Goal: Task Accomplishment & Management: Complete application form

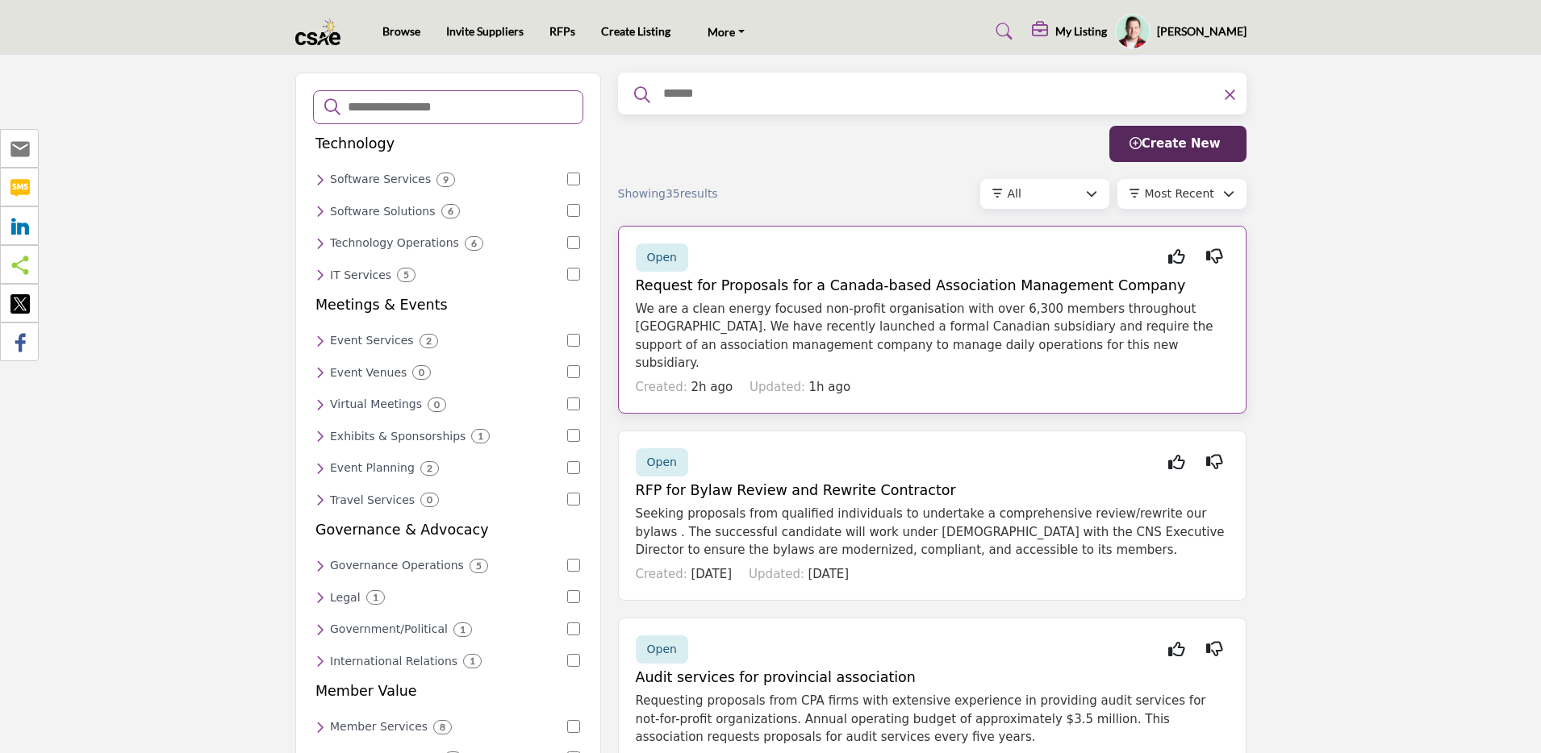
click at [785, 267] on div "Open Interested Not Interested" at bounding box center [932, 258] width 593 height 28
click at [666, 259] on span "Open" at bounding box center [662, 257] width 30 height 13
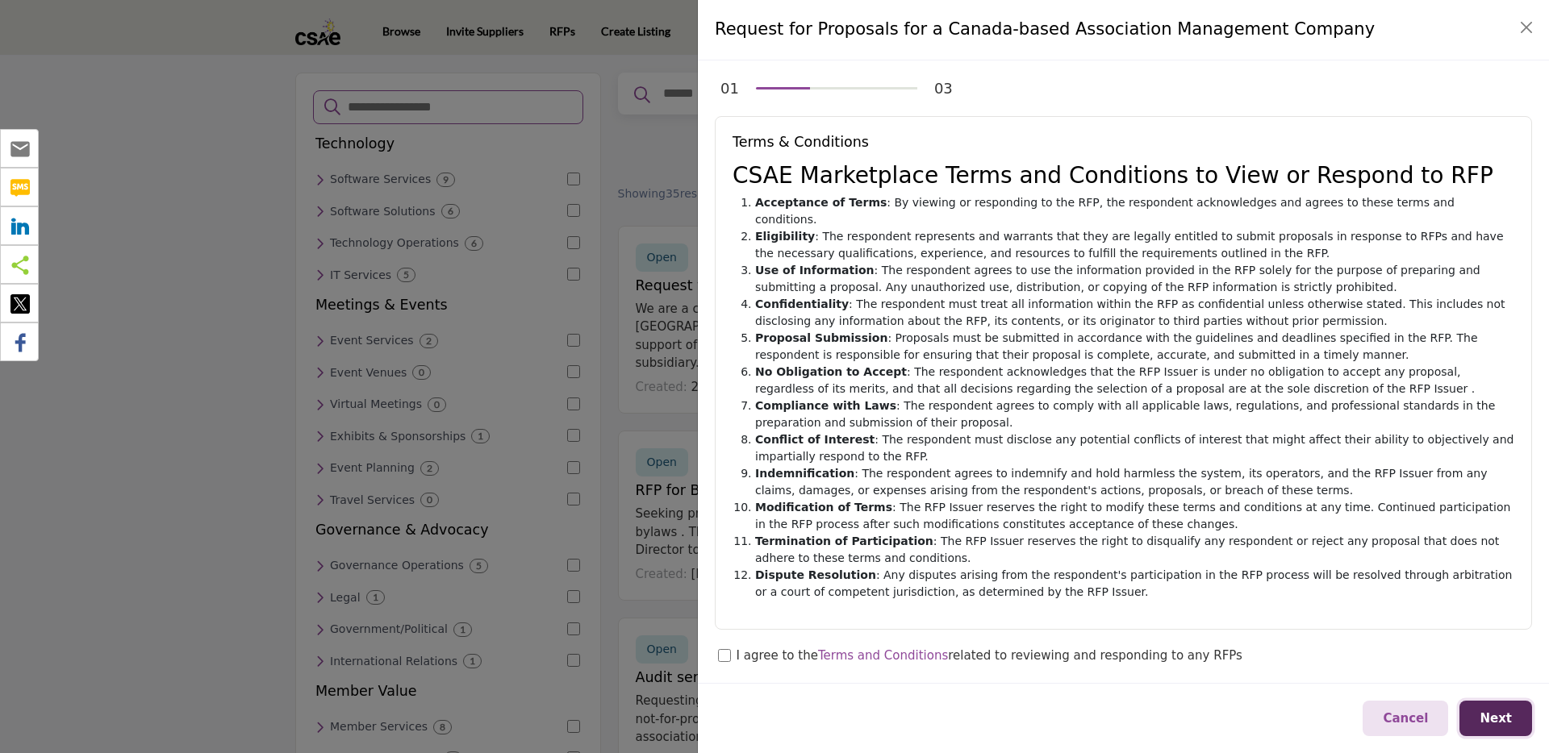
click at [1508, 728] on button "Next" at bounding box center [1495, 719] width 73 height 36
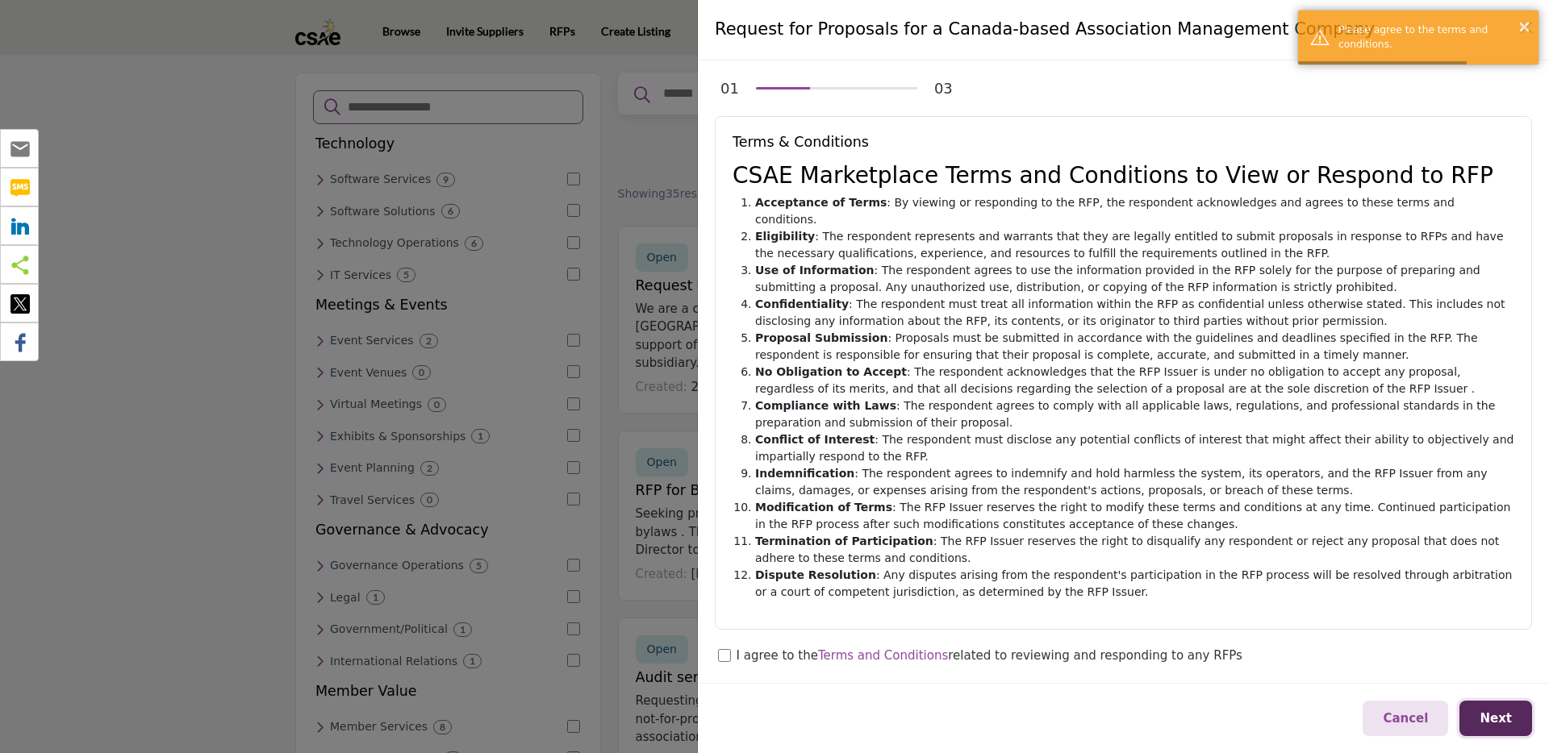
click at [1503, 723] on span "Next" at bounding box center [1495, 718] width 32 height 15
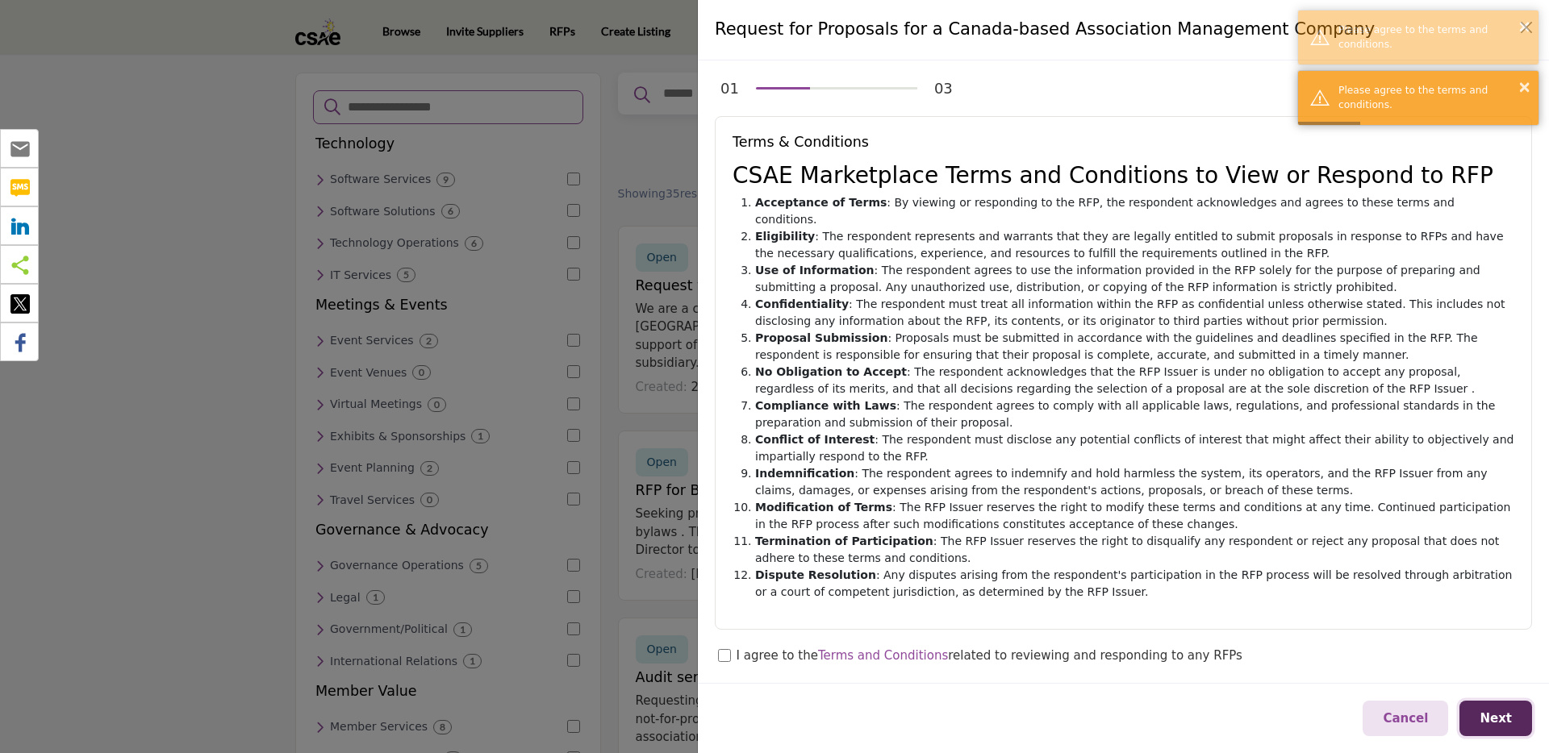
click at [1491, 710] on button "Next" at bounding box center [1495, 719] width 73 height 36
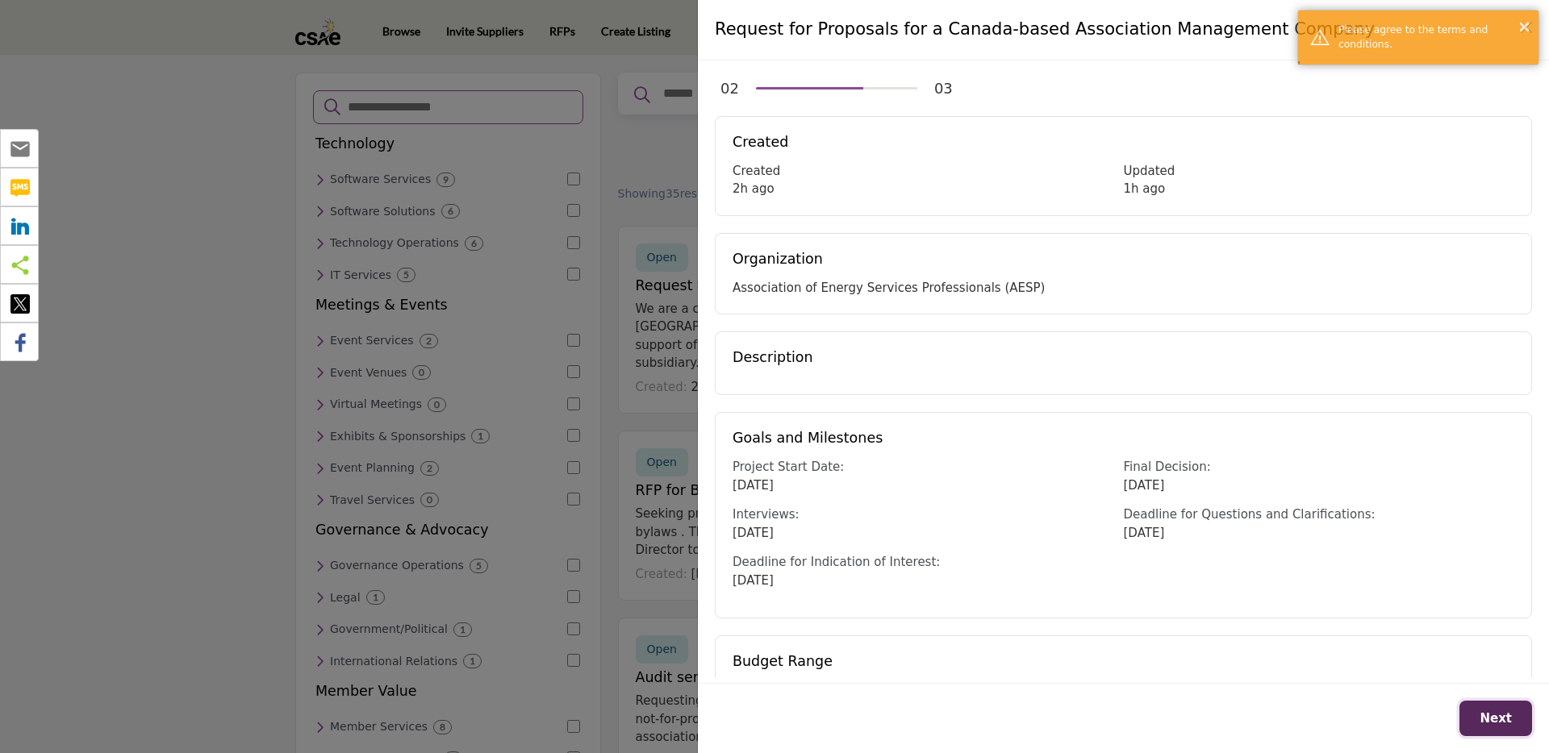
click at [1489, 713] on span "Next" at bounding box center [1495, 718] width 32 height 15
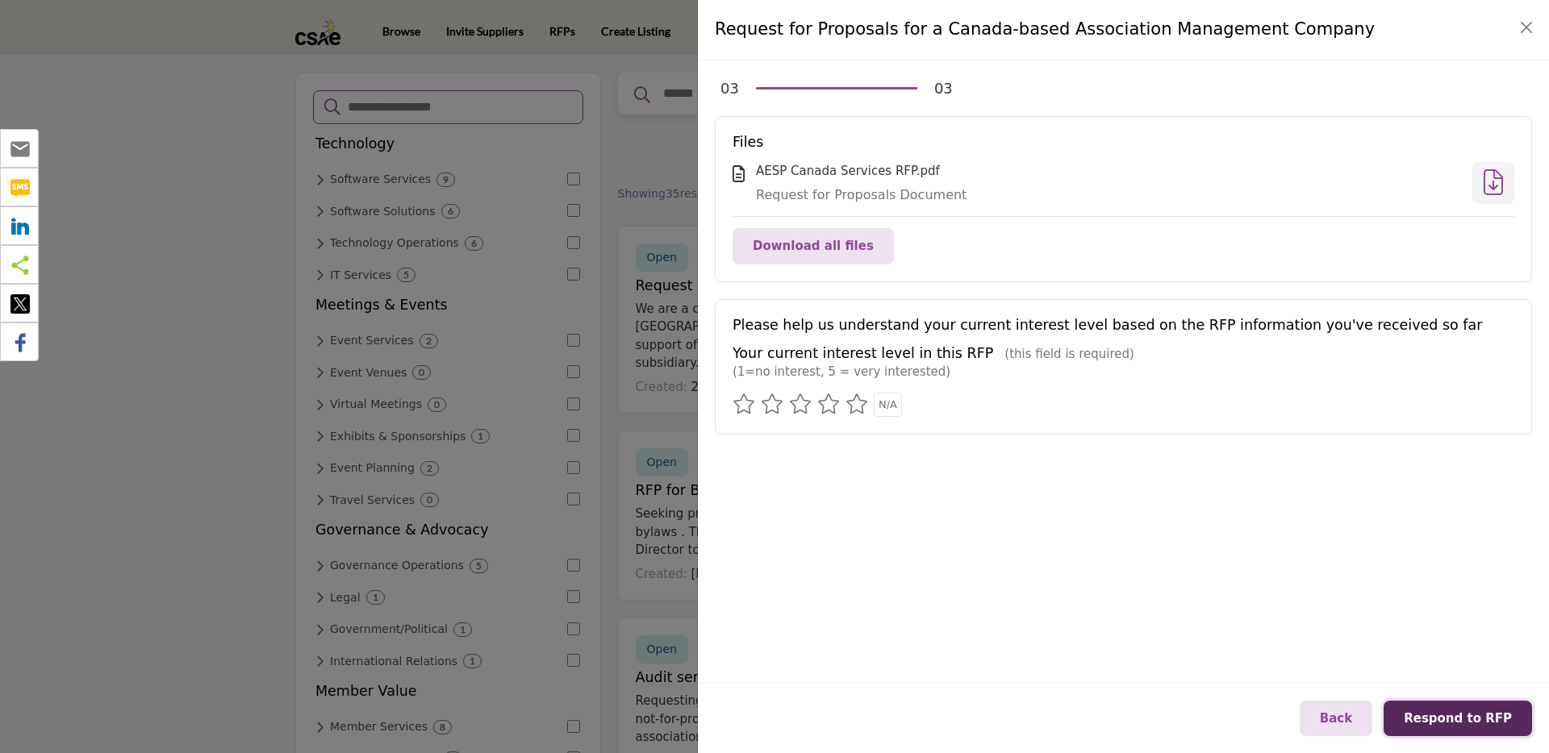
click at [1496, 717] on span "Respond to RFP" at bounding box center [1457, 718] width 108 height 15
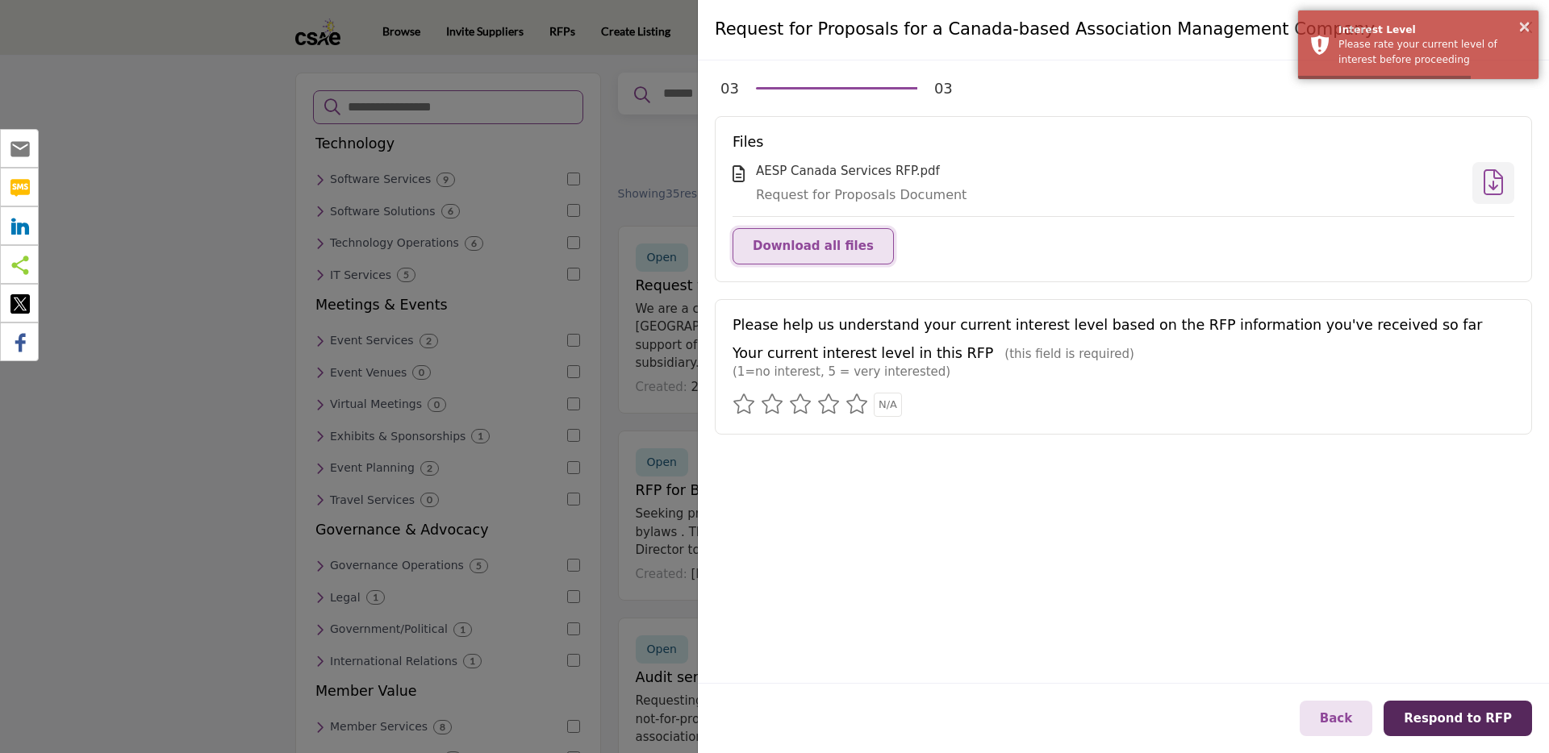
click at [819, 246] on span "Download all files" at bounding box center [813, 246] width 121 height 15
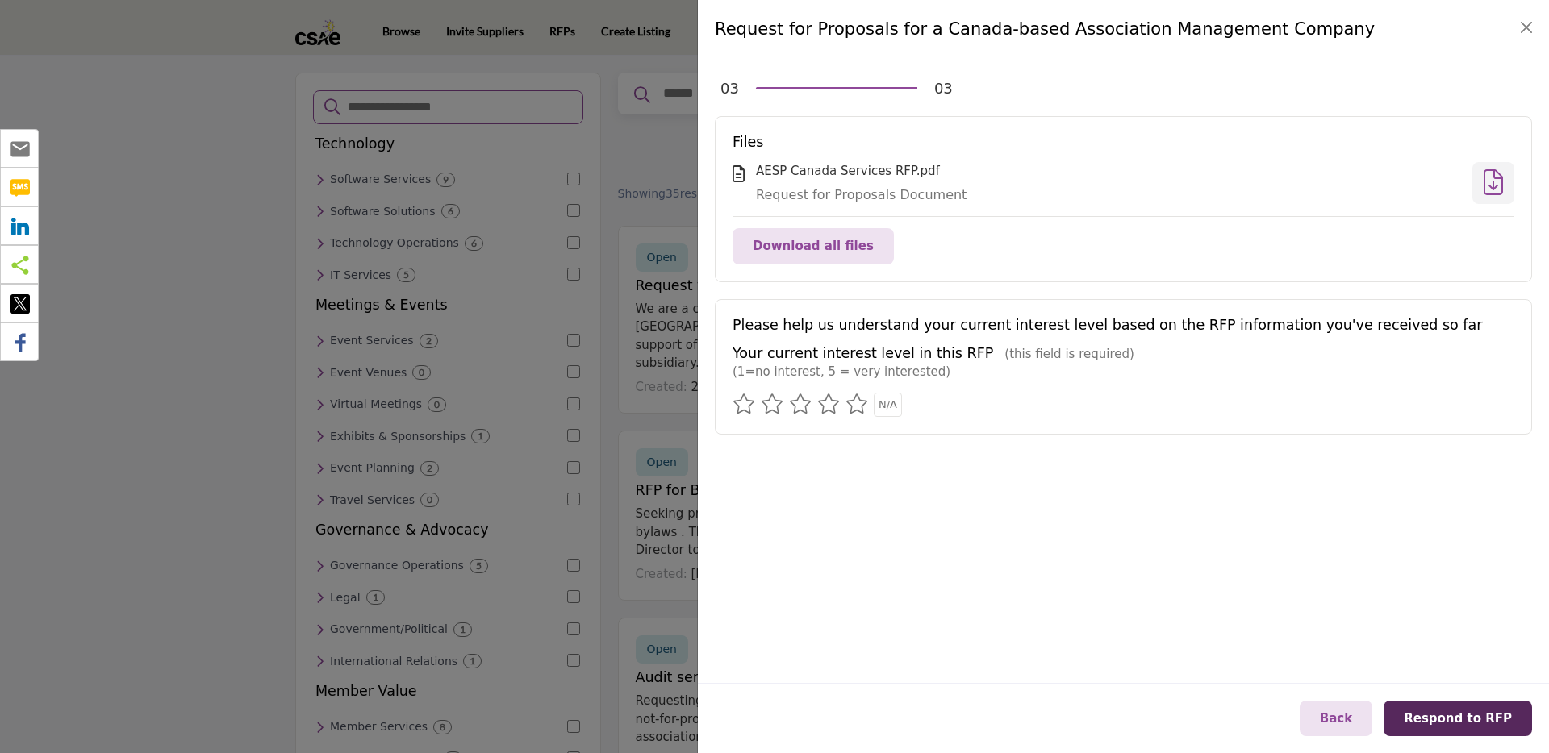
click at [654, 142] on div at bounding box center [774, 376] width 1549 height 753
